Goal: Transaction & Acquisition: Download file/media

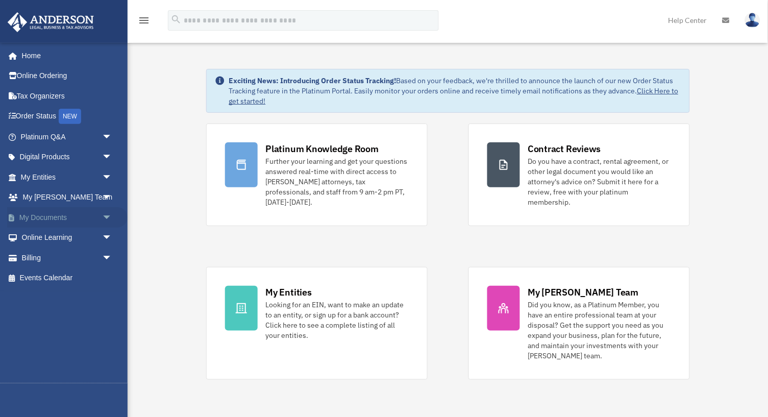
click at [31, 213] on link "My Documents arrow_drop_down" at bounding box center [67, 217] width 120 height 20
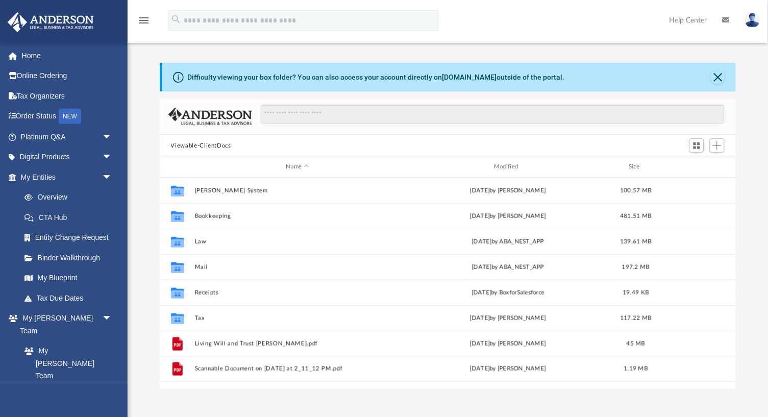
scroll to position [232, 577]
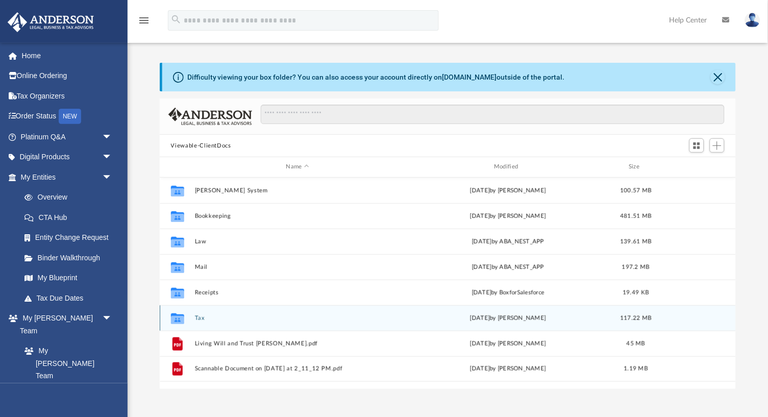
click at [178, 314] on icon "grid" at bounding box center [177, 318] width 13 height 11
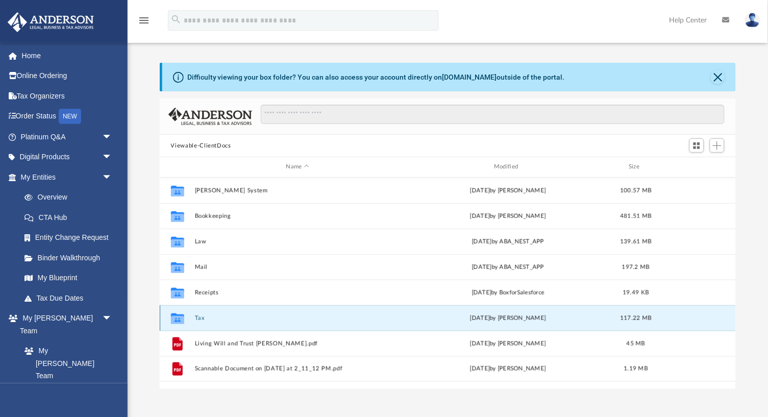
click at [178, 314] on icon "grid" at bounding box center [177, 318] width 13 height 11
click at [203, 315] on button "Tax" at bounding box center [298, 318] width 206 height 7
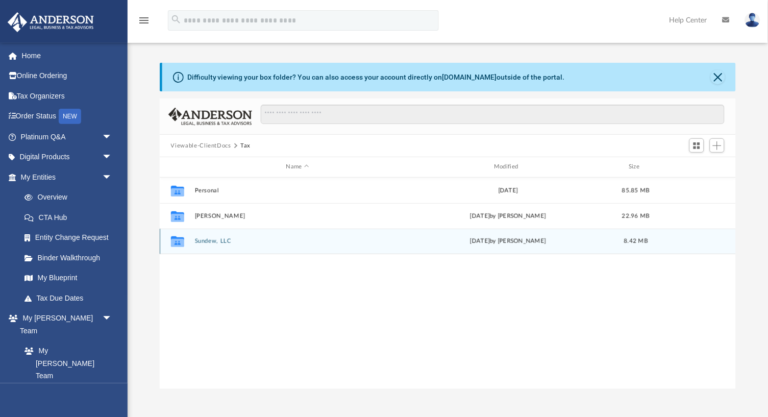
click at [214, 240] on button "Sundew, LLC" at bounding box center [298, 241] width 206 height 7
click at [203, 240] on button "2024" at bounding box center [298, 241] width 206 height 7
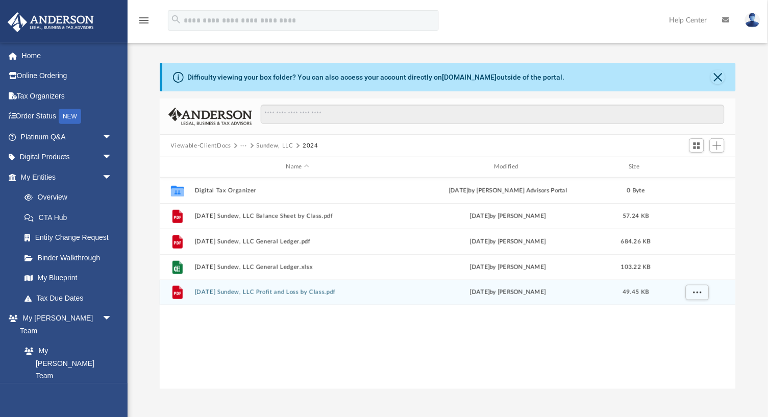
click at [299, 291] on button "[DATE] Sundew, LLC Profit and Loss by Class.pdf" at bounding box center [298, 292] width 206 height 7
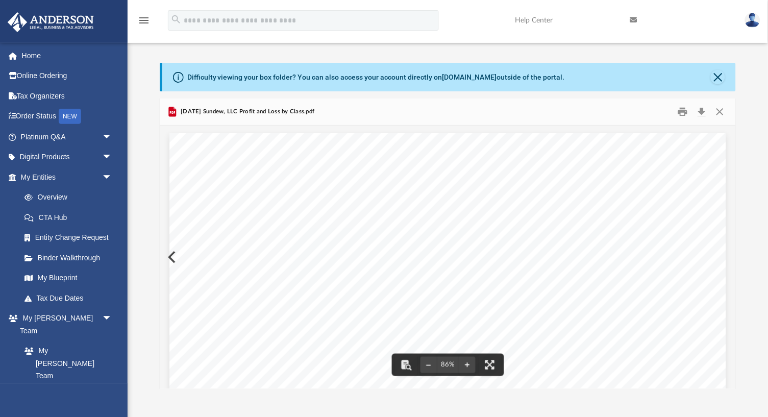
scroll to position [0, 0]
click at [719, 72] on button "Close" at bounding box center [718, 77] width 14 height 14
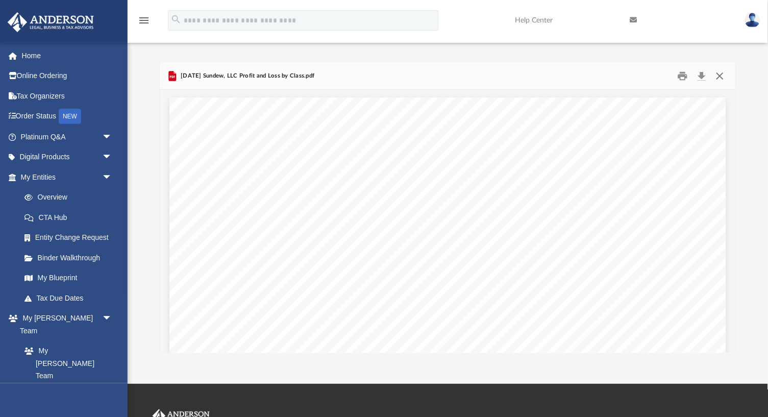
click at [718, 73] on button "Close" at bounding box center [720, 76] width 18 height 16
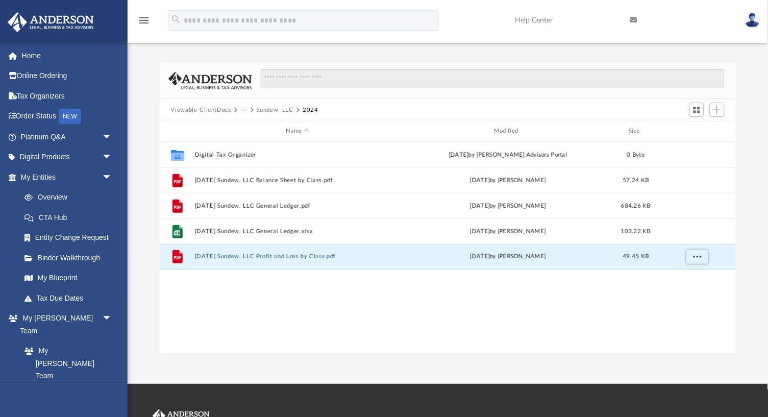
click at [277, 106] on button "Sundew, LLC" at bounding box center [275, 110] width 37 height 9
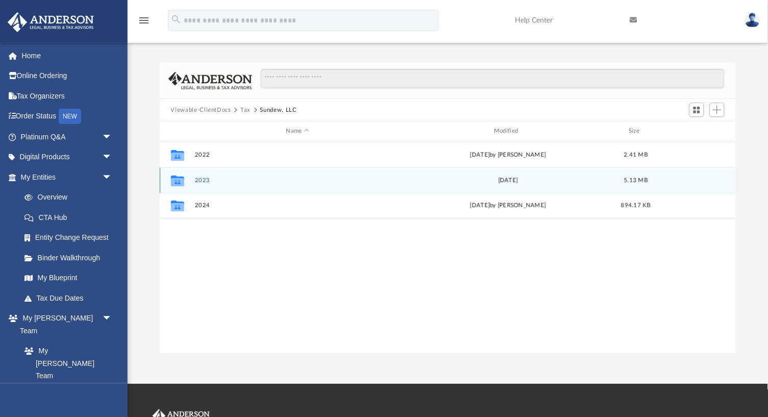
click at [203, 177] on button "2023" at bounding box center [298, 180] width 206 height 7
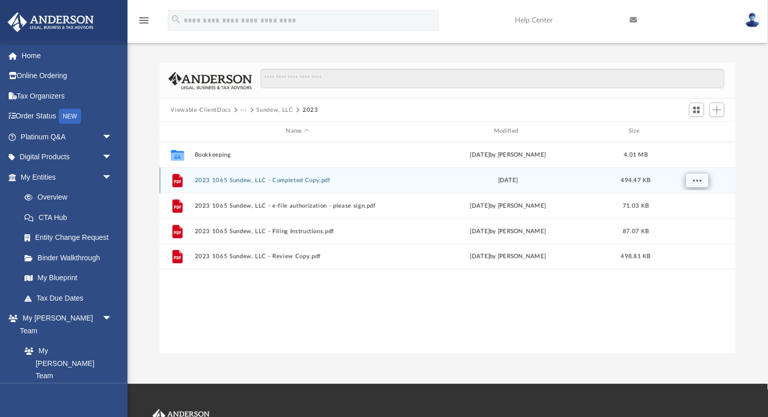
click at [699, 178] on span "More options" at bounding box center [697, 180] width 8 height 6
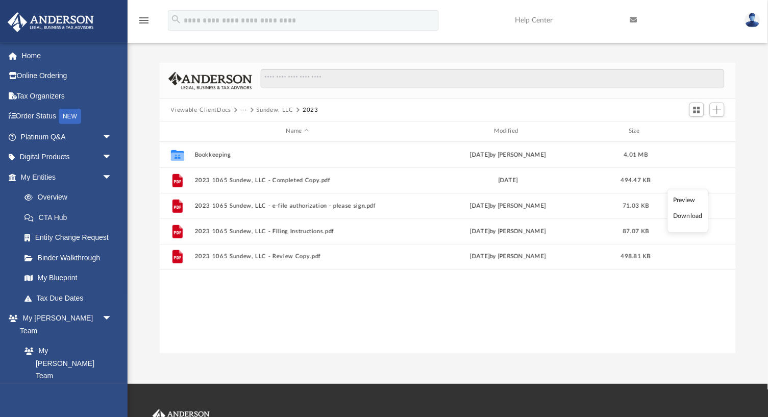
click at [629, 288] on div "Collaborated Folder Bookkeeping [DATE] by [PERSON_NAME] 4.01 MB File 2023 1065 …" at bounding box center [448, 247] width 577 height 211
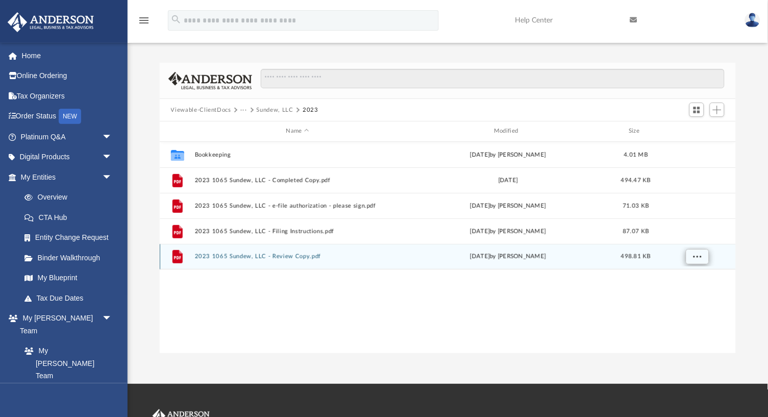
click at [698, 254] on span "More options" at bounding box center [697, 257] width 8 height 6
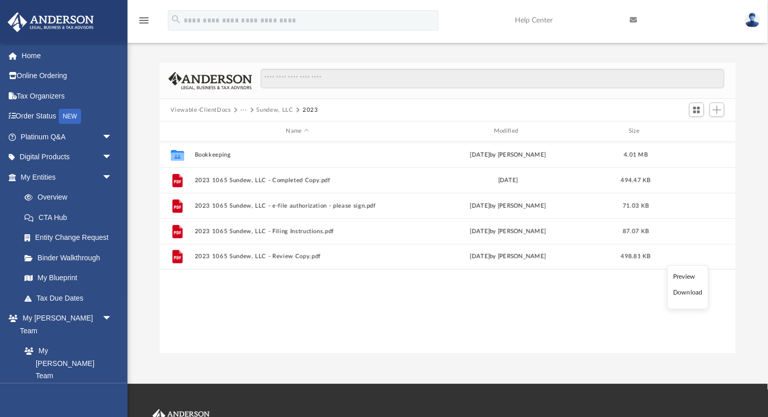
click at [683, 294] on li "Download" at bounding box center [688, 292] width 30 height 11
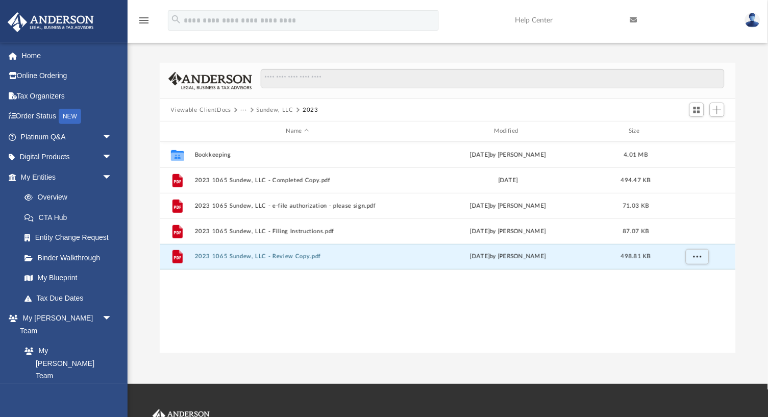
click at [275, 107] on button "Sundew, LLC" at bounding box center [275, 110] width 37 height 9
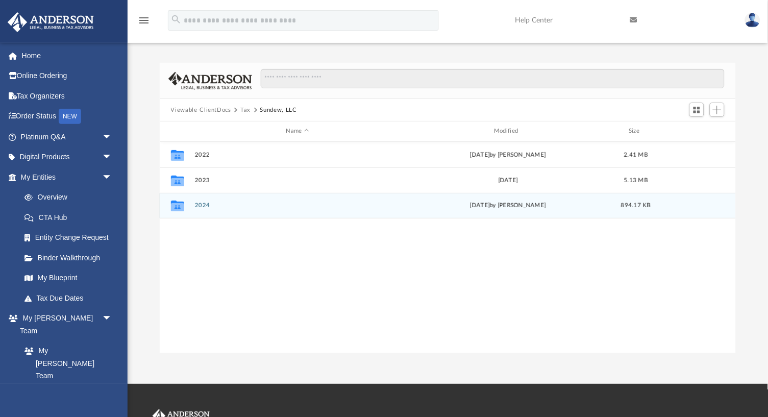
click at [205, 204] on button "2024" at bounding box center [298, 205] width 206 height 7
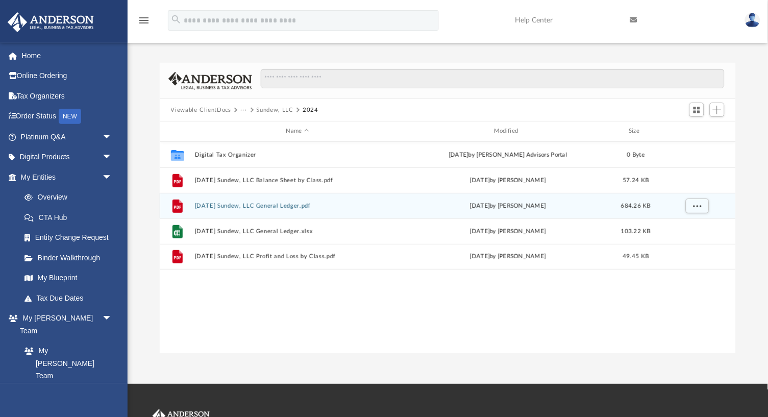
click at [290, 203] on button "[DATE] Sundew, LLC General Ledger.pdf" at bounding box center [298, 206] width 206 height 7
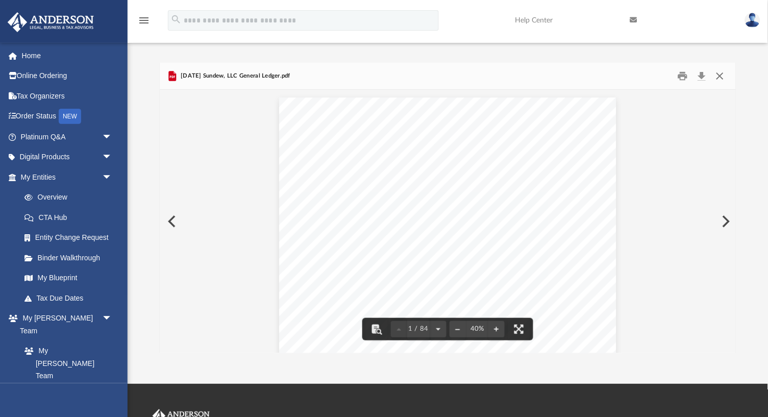
click at [724, 70] on button "Close" at bounding box center [720, 76] width 18 height 16
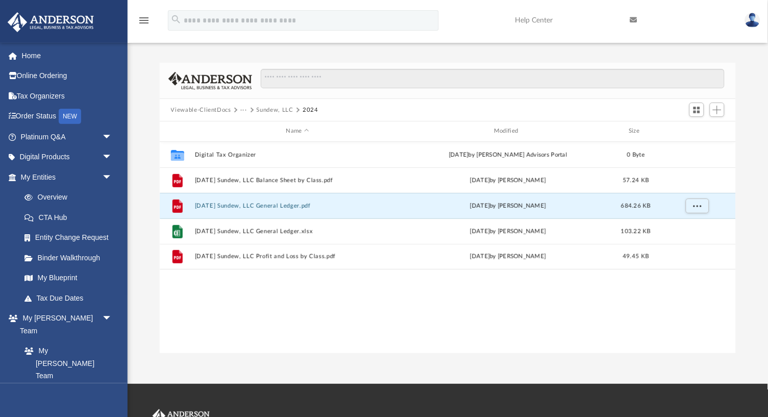
click at [263, 107] on button "Sundew, LLC" at bounding box center [275, 110] width 37 height 9
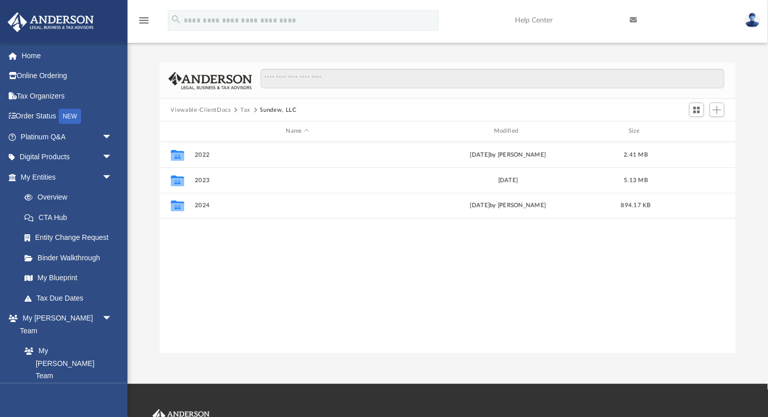
click at [242, 110] on button "Tax" at bounding box center [245, 110] width 10 height 9
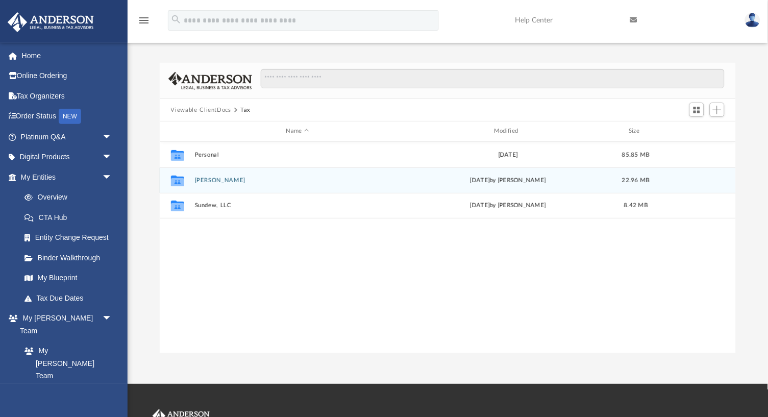
click at [208, 181] on button "[PERSON_NAME]" at bounding box center [298, 180] width 206 height 7
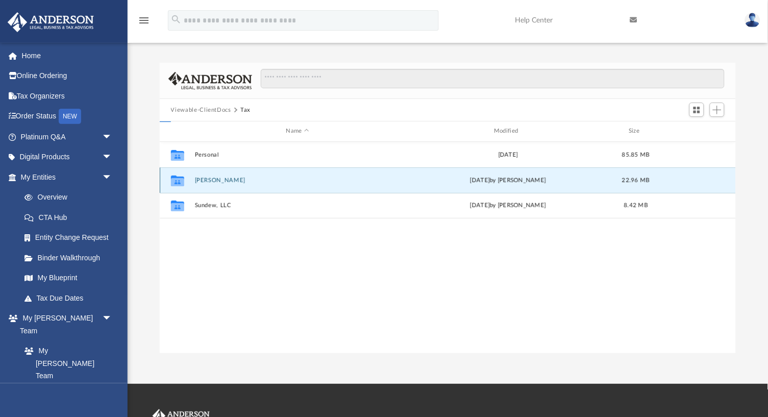
click at [208, 181] on button "[PERSON_NAME]" at bounding box center [298, 180] width 206 height 7
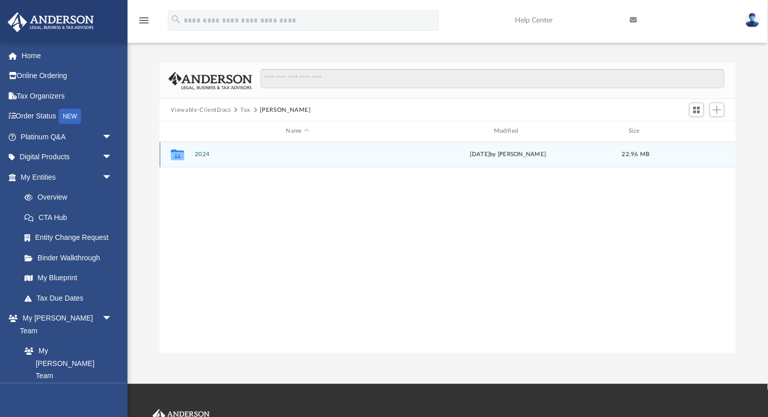
click at [179, 154] on icon "grid" at bounding box center [177, 155] width 13 height 11
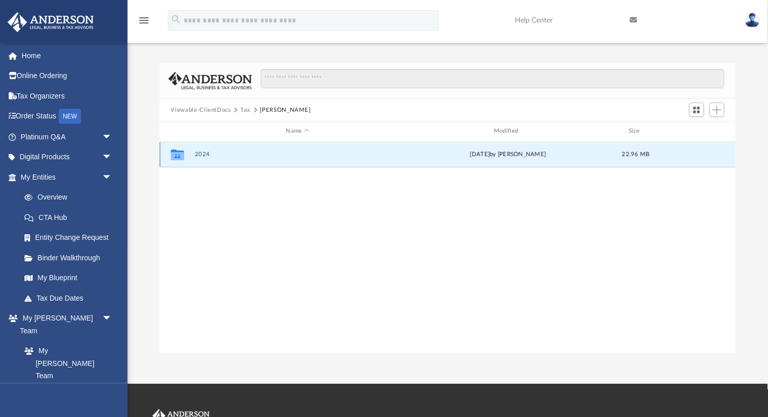
click at [179, 154] on icon "grid" at bounding box center [177, 155] width 13 height 11
click at [206, 154] on button "2024" at bounding box center [298, 154] width 206 height 7
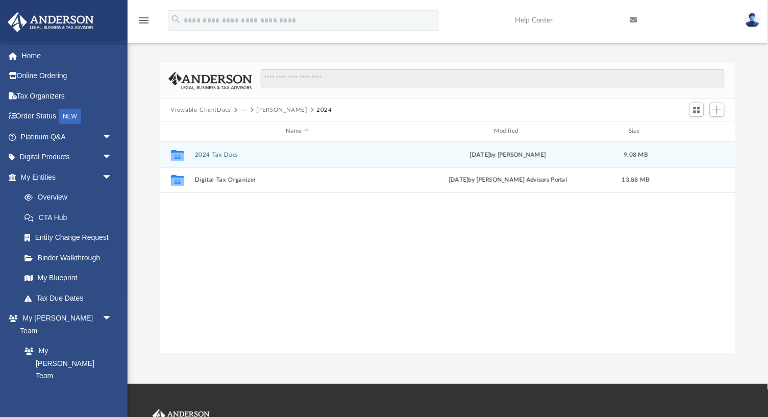
click at [220, 153] on button "2024 Tax Docs" at bounding box center [298, 155] width 206 height 7
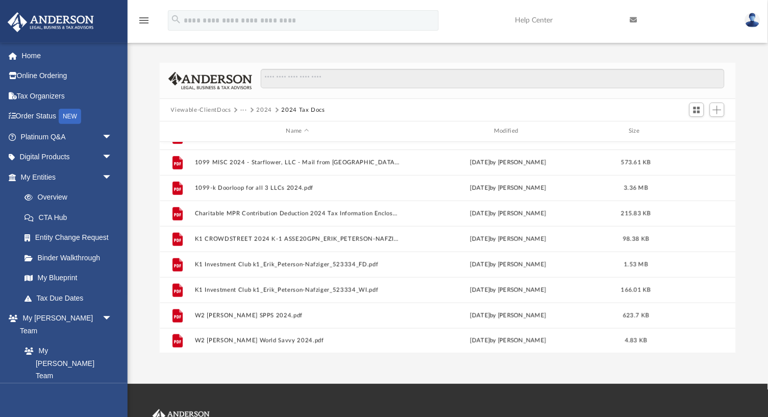
click at [262, 106] on button "2024" at bounding box center [265, 110] width 16 height 9
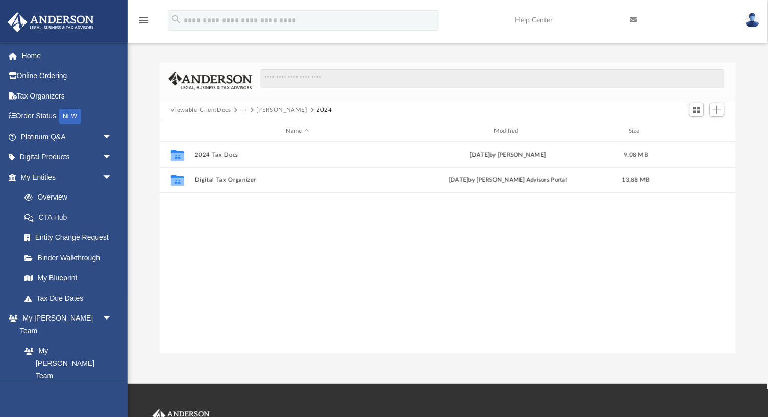
click at [264, 107] on button "[PERSON_NAME]" at bounding box center [282, 110] width 51 height 9
click at [243, 108] on button "Tax" at bounding box center [245, 110] width 10 height 9
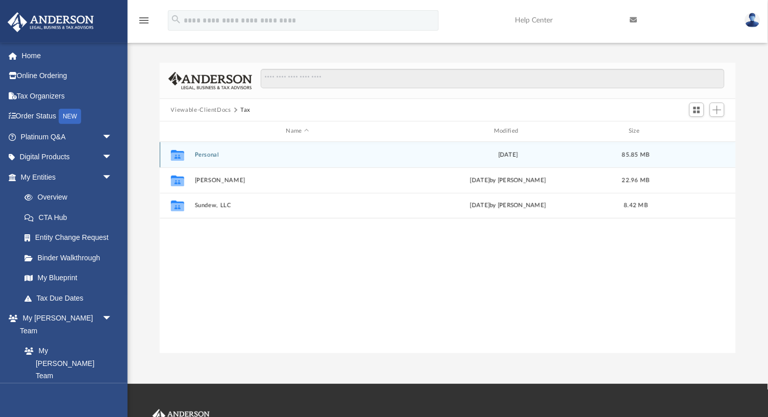
click at [208, 155] on button "Personal" at bounding box center [298, 155] width 206 height 7
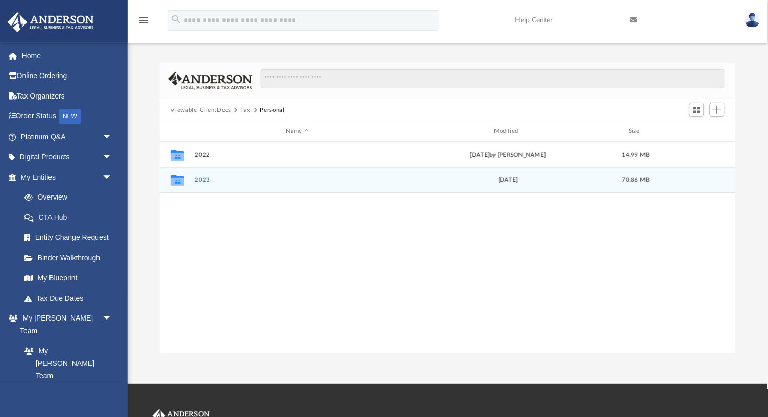
click at [202, 181] on button "2023" at bounding box center [298, 180] width 206 height 7
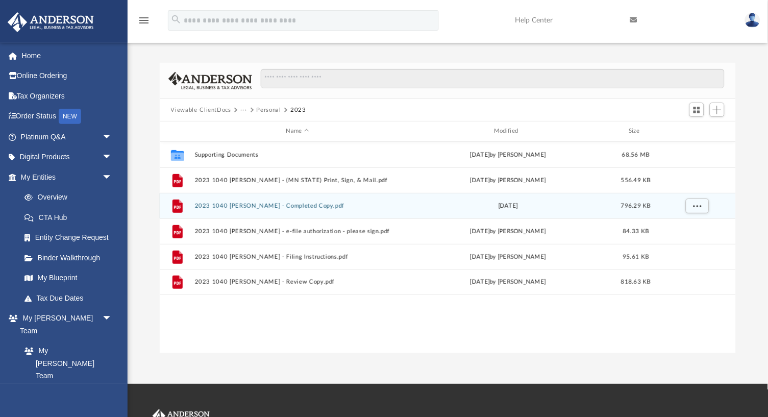
click at [344, 203] on button "2023 1040 [PERSON_NAME] - Completed Copy.pdf" at bounding box center [298, 206] width 206 height 7
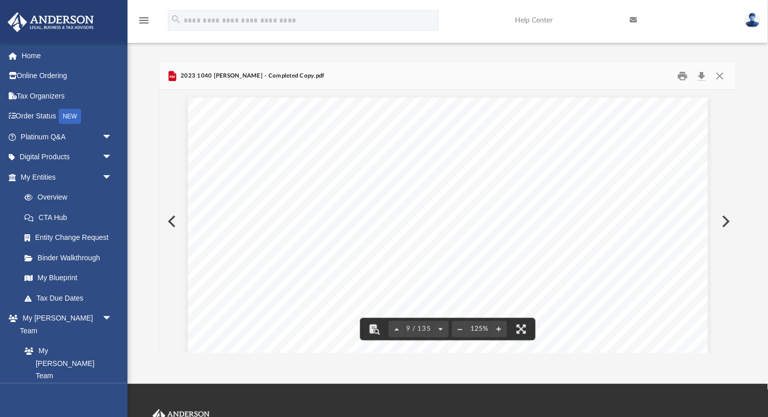
scroll to position [5514, 0]
click at [702, 75] on button "Download" at bounding box center [702, 76] width 18 height 16
